Goal: Information Seeking & Learning: Understand process/instructions

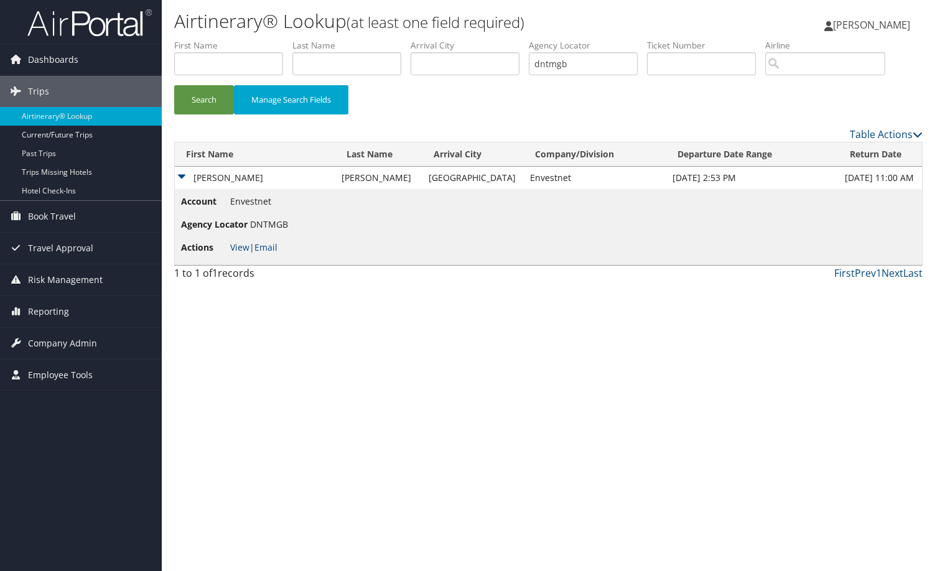
click at [83, 25] on img at bounding box center [89, 22] width 124 height 29
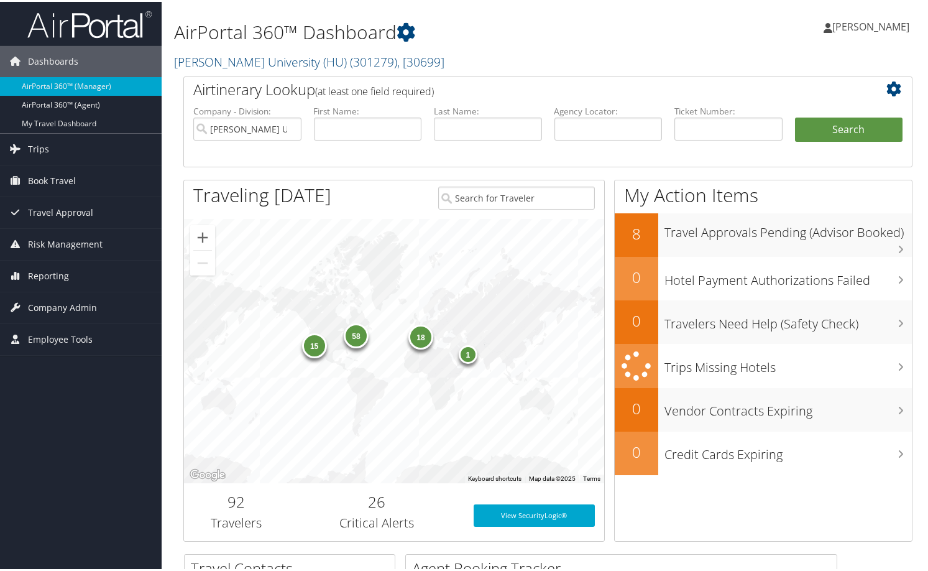
click at [623, 34] on div "Marci Weir Marci Weir My Settings Travel Agency Contacts Log Consulting Time Vi…" at bounding box center [779, 30] width 312 height 48
click at [229, 68] on link "Howard University (HU) ( 301279 ) , [ 30699 ]" at bounding box center [309, 60] width 270 height 17
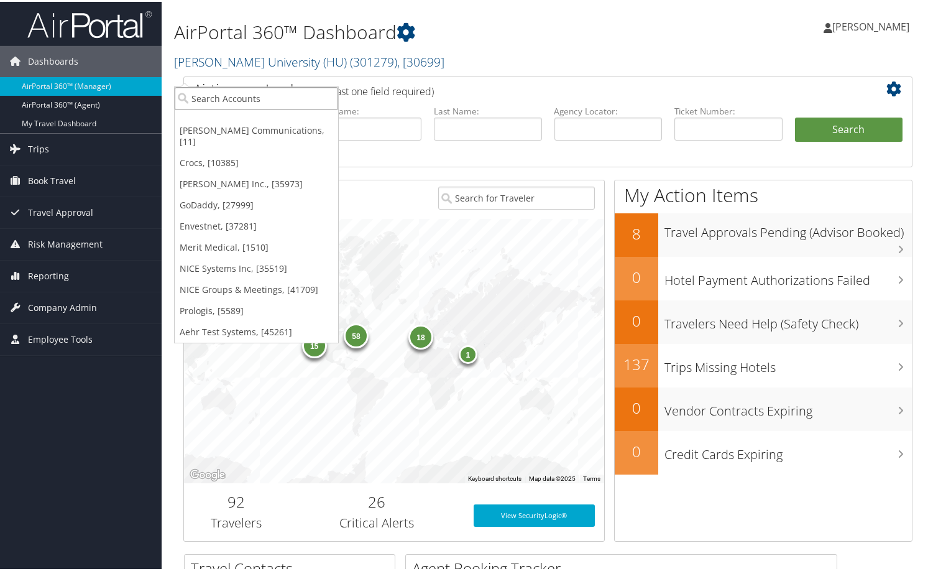
click at [231, 96] on input "search" at bounding box center [257, 96] width 164 height 23
type input "envest"
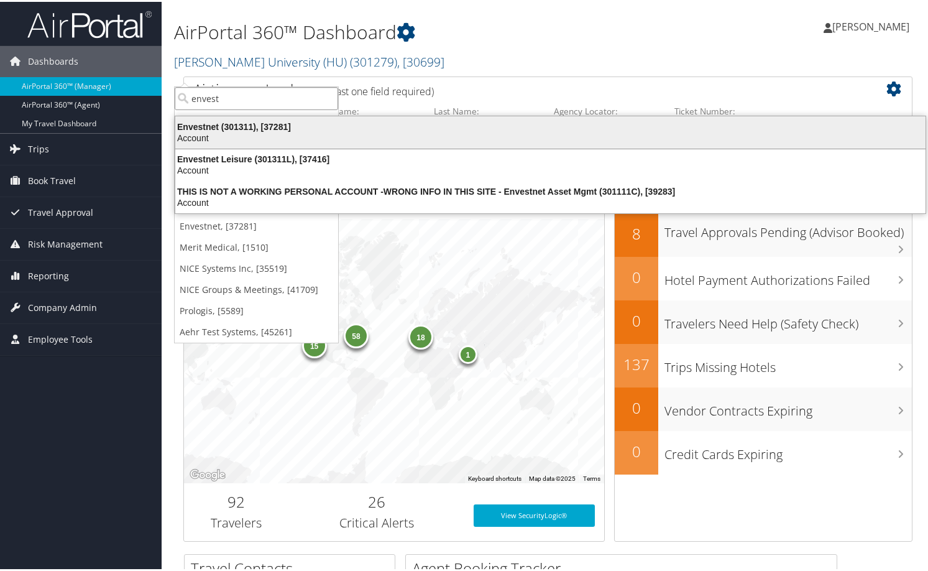
click at [223, 127] on div "Envestnet (301311), [37281]" at bounding box center [550, 124] width 765 height 11
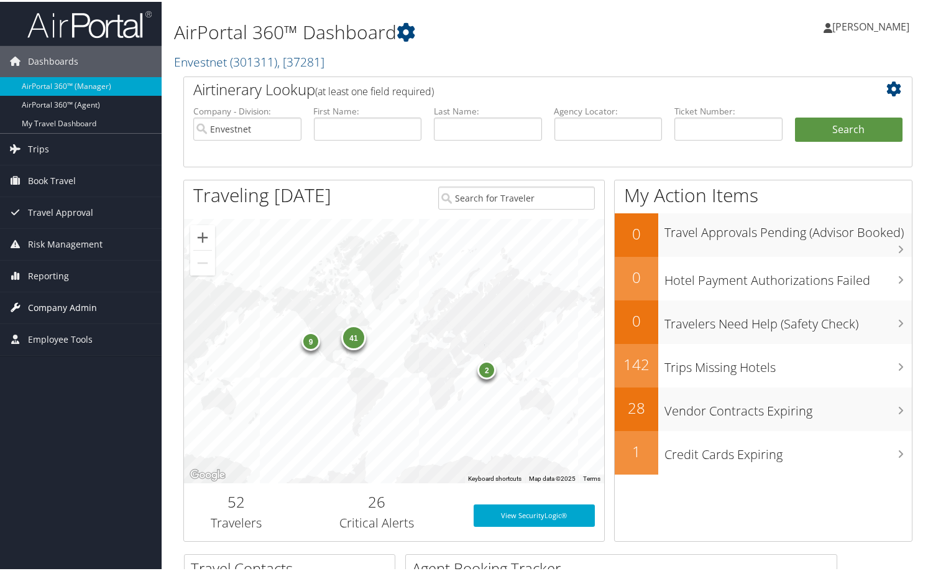
click at [83, 299] on span "Company Admin" at bounding box center [62, 305] width 69 height 31
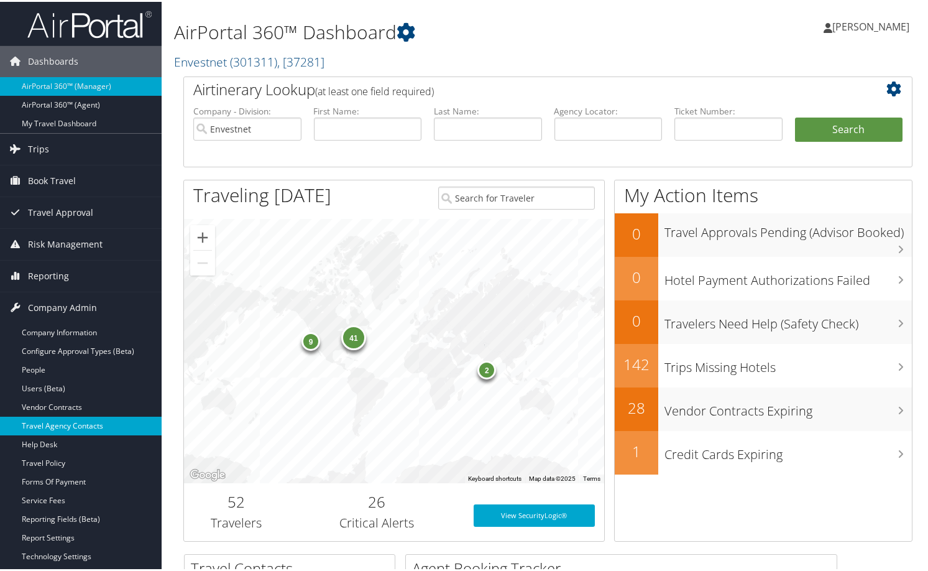
click at [85, 428] on link "Travel Agency Contacts" at bounding box center [81, 424] width 162 height 19
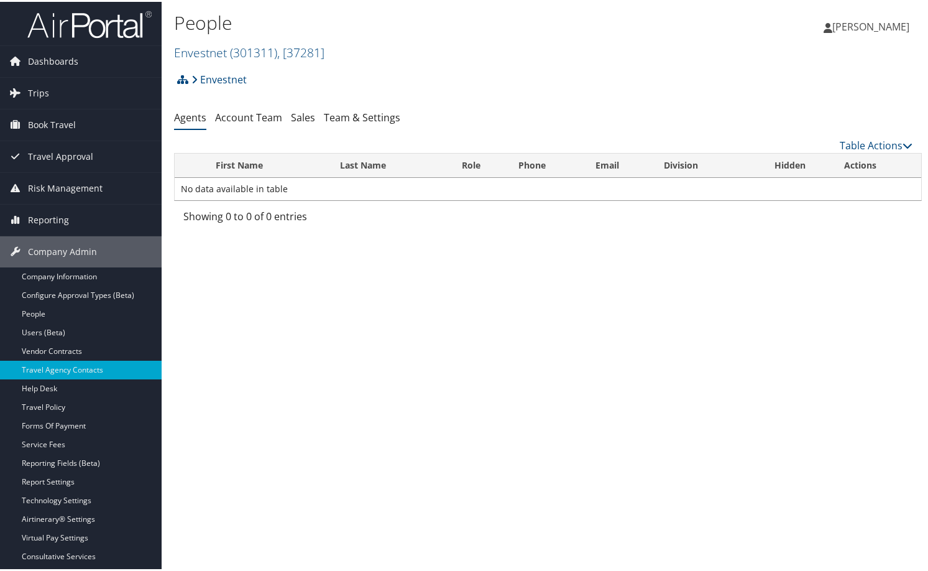
click at [543, 422] on div "People Envestnet ( 301311 ) , [ 37281 ] Envestnet Sorenson Communications Crocs…" at bounding box center [548, 285] width 773 height 571
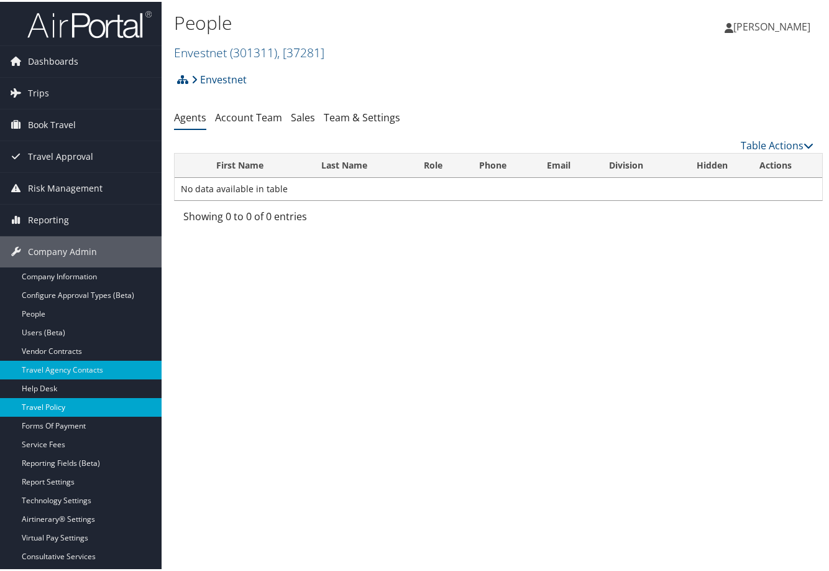
click at [53, 406] on link "Travel Policy" at bounding box center [81, 405] width 162 height 19
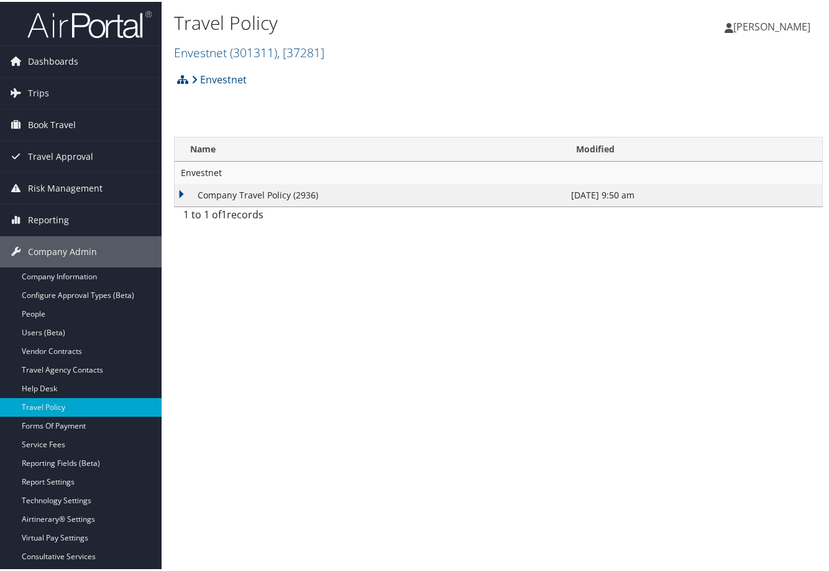
click at [200, 205] on td "Company Travel Policy (2936)" at bounding box center [370, 193] width 390 height 22
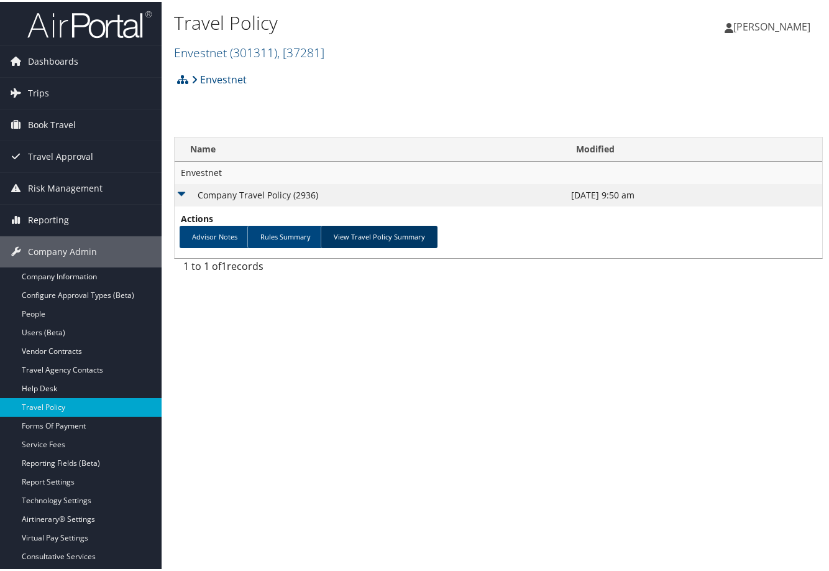
click at [413, 246] on link "View Travel Policy Summary" at bounding box center [379, 235] width 117 height 22
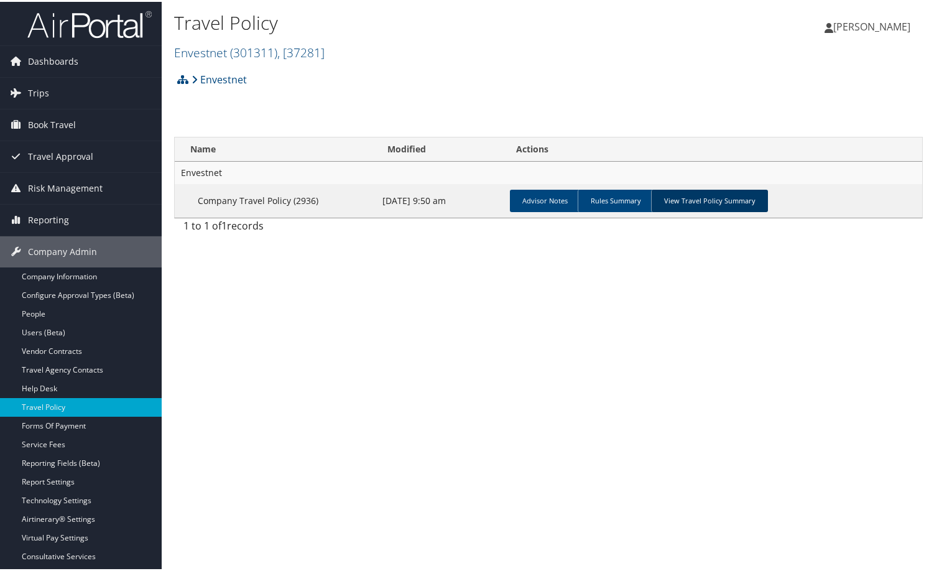
click at [768, 210] on link "View Travel Policy Summary" at bounding box center [709, 199] width 117 height 22
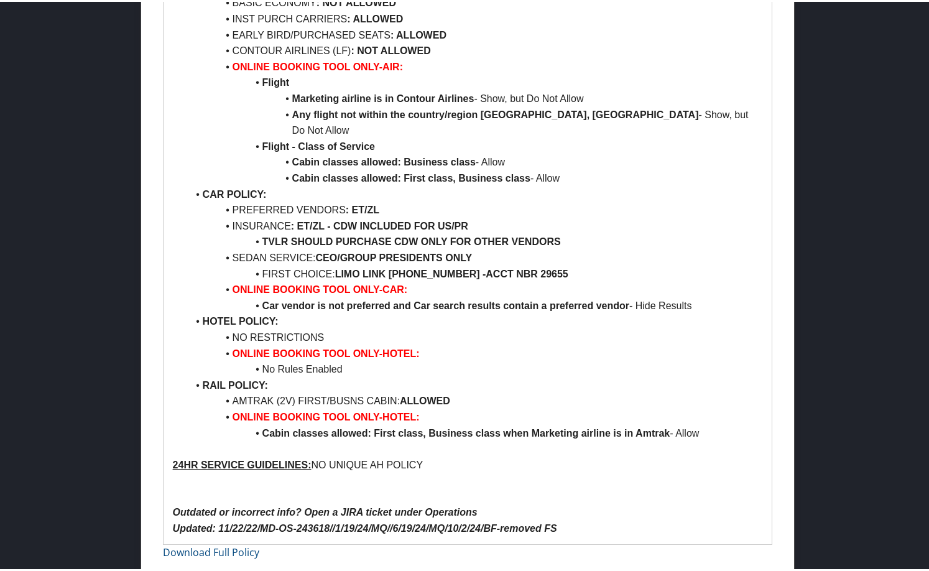
scroll to position [1536, 0]
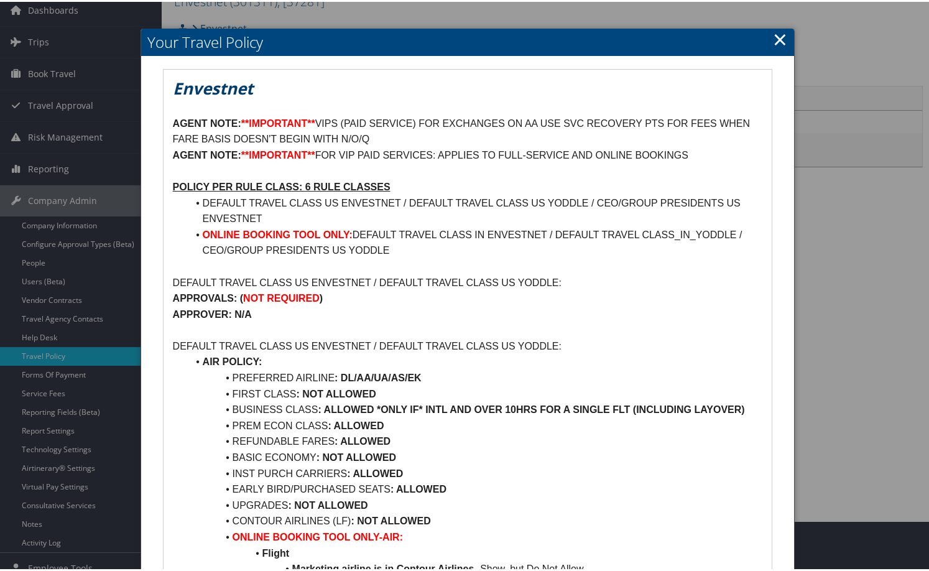
scroll to position [0, 0]
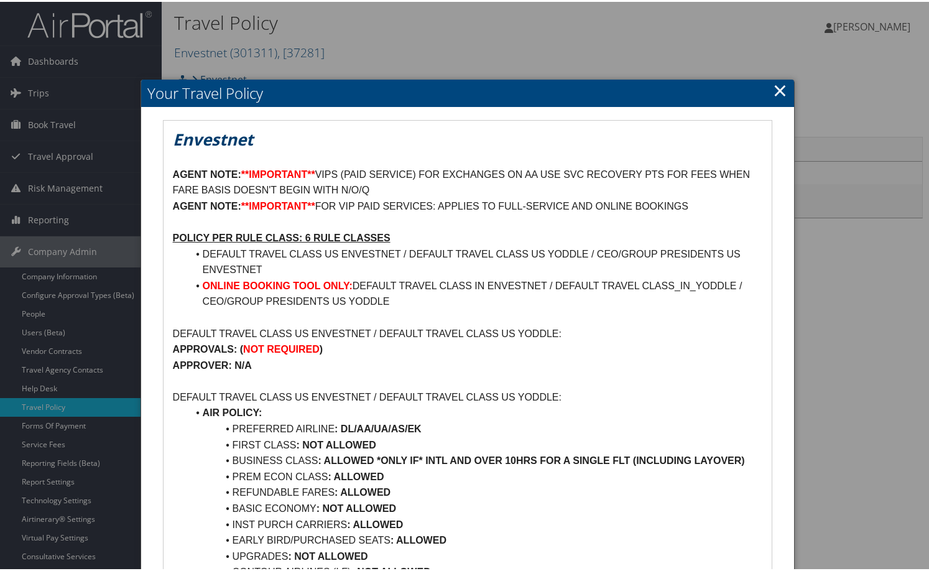
click at [776, 87] on link "×" at bounding box center [780, 88] width 14 height 25
